Goal: Transaction & Acquisition: Obtain resource

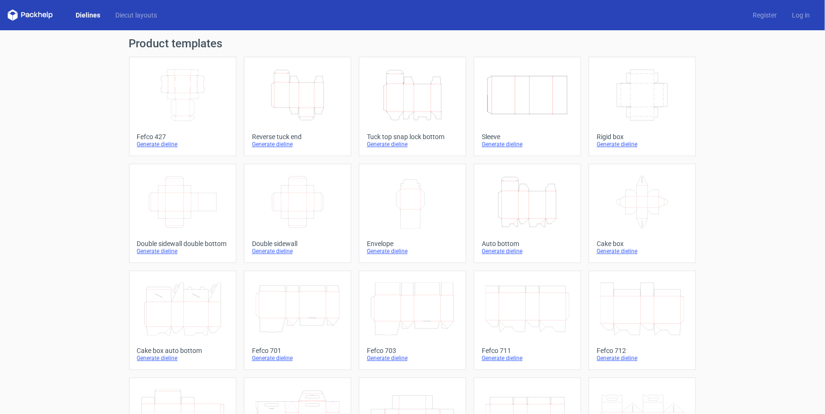
click at [295, 99] on icon "Height Depth Width" at bounding box center [298, 95] width 84 height 53
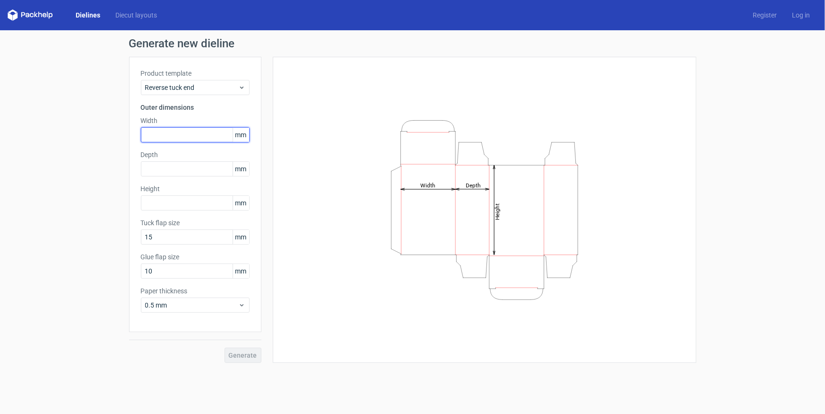
click at [194, 132] on input "text" at bounding box center [195, 134] width 109 height 15
type input "180"
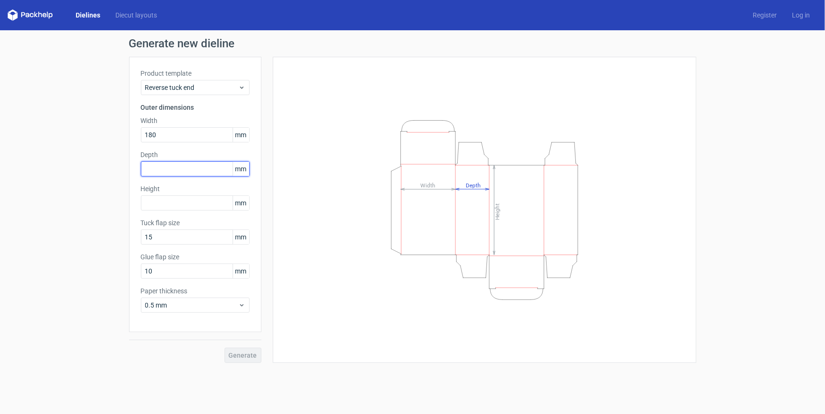
drag, startPoint x: 143, startPoint y: 170, endPoint x: 233, endPoint y: 169, distance: 89.8
click at [143, 171] on input "text" at bounding box center [195, 168] width 109 height 15
type input "60"
click at [165, 208] on input "text" at bounding box center [195, 202] width 109 height 15
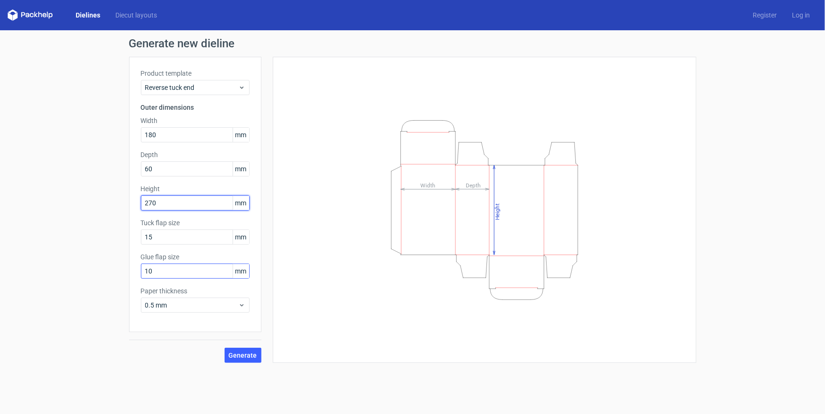
type input "270"
drag, startPoint x: 154, startPoint y: 272, endPoint x: 98, endPoint y: 259, distance: 57.2
click at [93, 267] on div "Generate new dieline Product template Reverse tuck end Outer dimensions Width 1…" at bounding box center [412, 200] width 825 height 340
type input "15"
click at [238, 362] on button "Generate" at bounding box center [243, 354] width 37 height 15
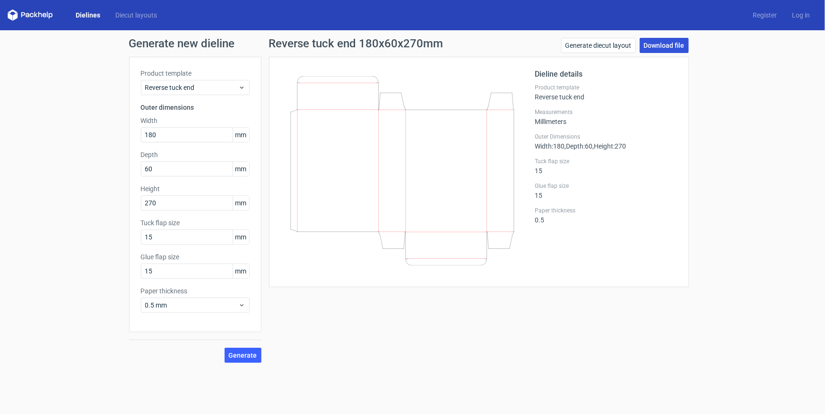
click at [676, 43] on link "Download file" at bounding box center [664, 45] width 49 height 15
click at [85, 12] on link "Dielines" at bounding box center [88, 14] width 40 height 9
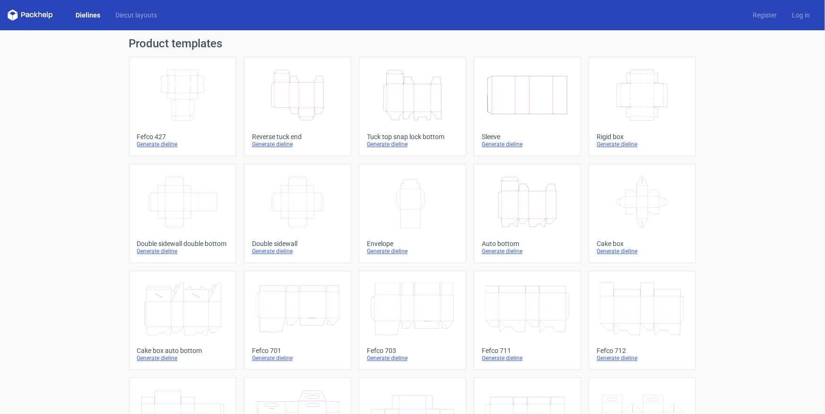
click at [416, 104] on icon "Height Depth Width" at bounding box center [413, 95] width 84 height 53
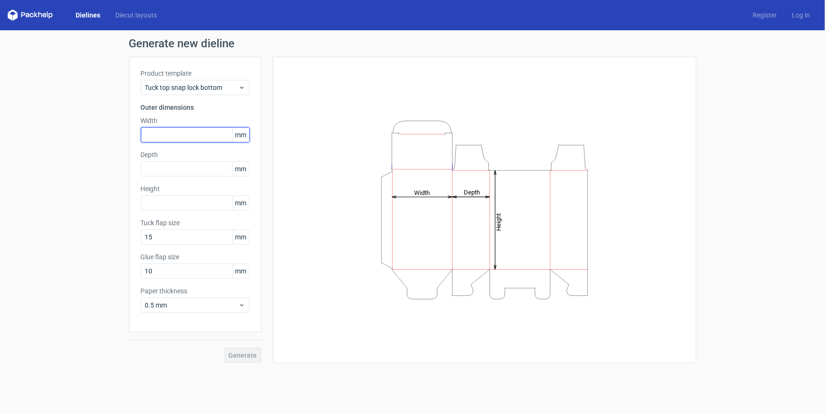
drag, startPoint x: 161, startPoint y: 141, endPoint x: 182, endPoint y: 142, distance: 21.3
click at [159, 142] on input "text" at bounding box center [195, 134] width 109 height 15
type input "180"
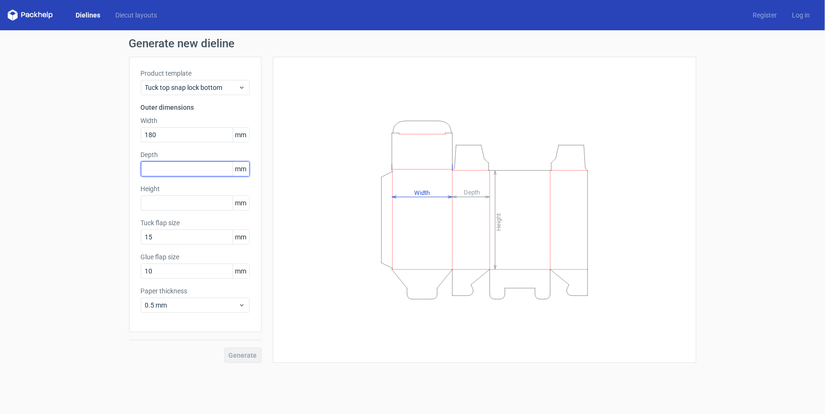
click at [177, 174] on input "text" at bounding box center [195, 168] width 109 height 15
type input "60"
click at [179, 211] on div "Product template Tuck top snap lock bottom Outer dimensions Width 180 mm Depth …" at bounding box center [195, 194] width 132 height 275
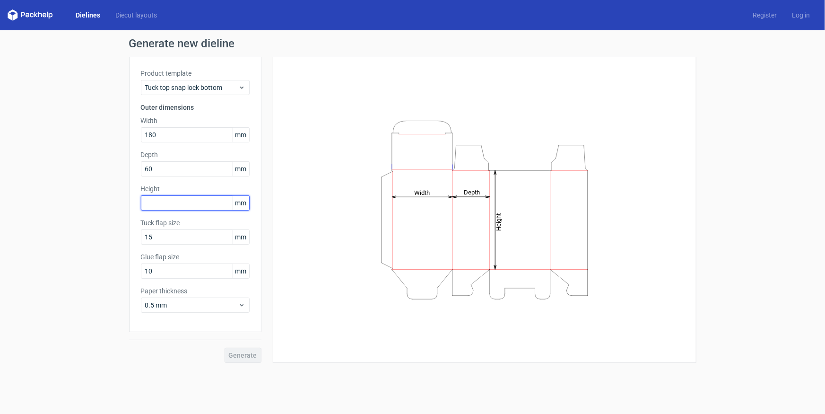
click at [180, 202] on input "text" at bounding box center [195, 202] width 109 height 15
type input "270"
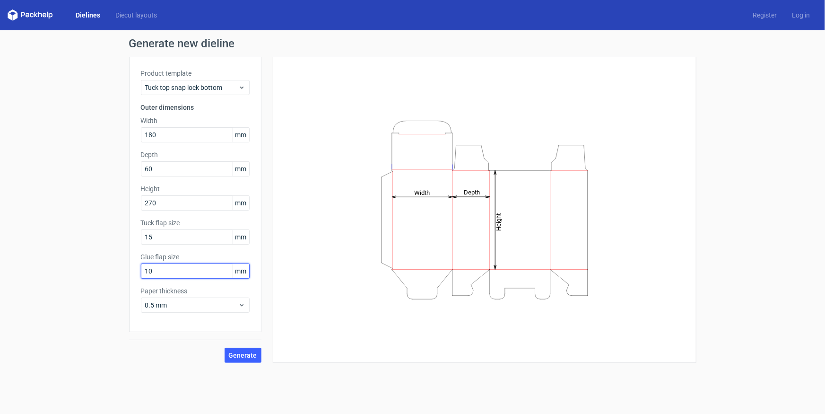
drag, startPoint x: 156, startPoint y: 272, endPoint x: 9, endPoint y: 272, distance: 147.0
click at [50, 272] on div "Generate new dieline Product template Tuck top snap lock bottom Outer dimension…" at bounding box center [412, 200] width 825 height 340
type input "15"
click at [249, 361] on button "Generate" at bounding box center [243, 354] width 37 height 15
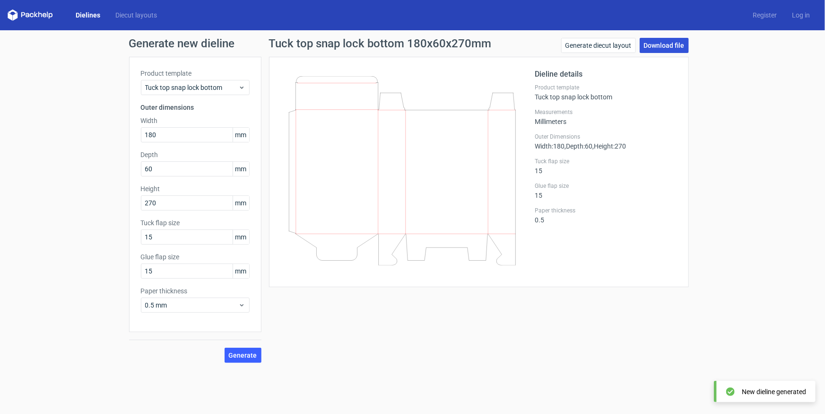
click at [676, 49] on link "Download file" at bounding box center [664, 45] width 49 height 15
click at [86, 16] on link "Dielines" at bounding box center [88, 14] width 40 height 9
